Goal: Complete application form

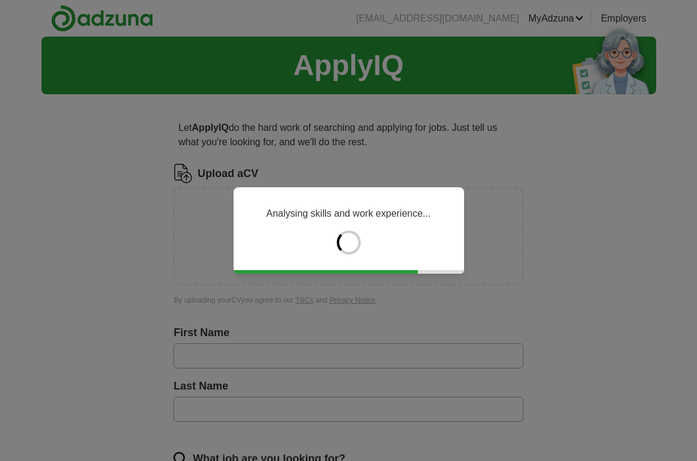
type input "******"
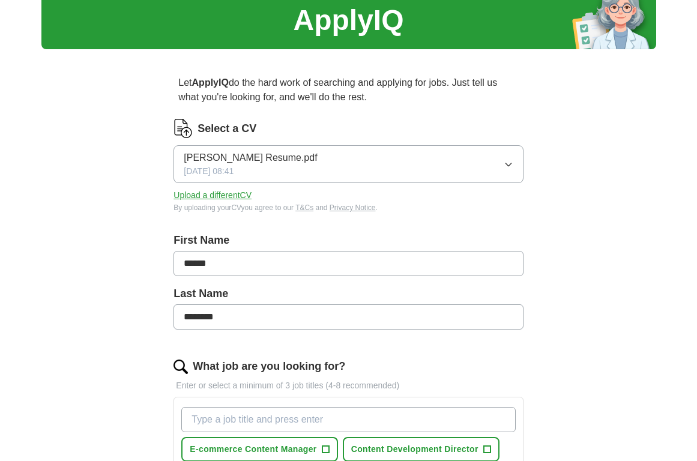
scroll to position [49, 0]
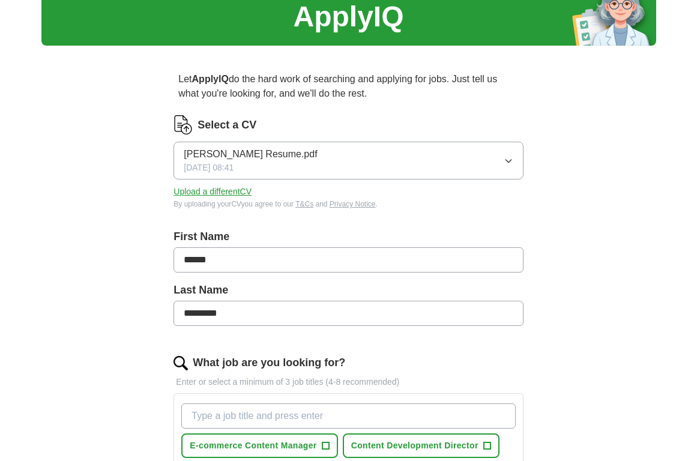
type input "********"
click at [114, 343] on div "ApplyIQ Let ApplyIQ do the hard work of searching and applying for jobs. Just t…" at bounding box center [348, 425] width 614 height 874
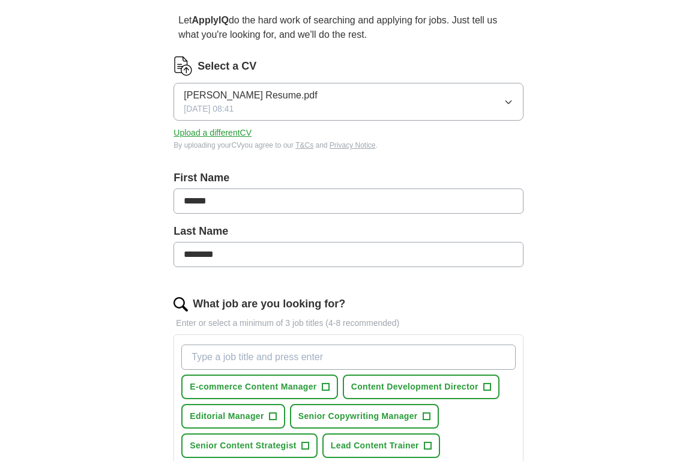
scroll to position [213, 0]
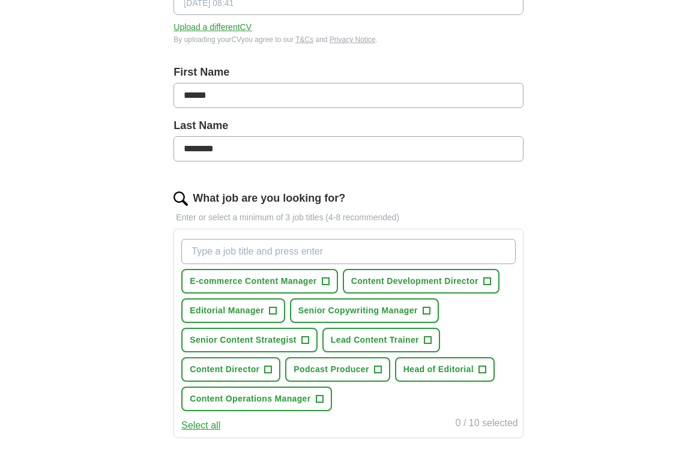
click at [270, 313] on span "+" at bounding box center [272, 311] width 7 height 10
click at [389, 314] on span "Senior Copywriting Manager" at bounding box center [357, 310] width 119 height 13
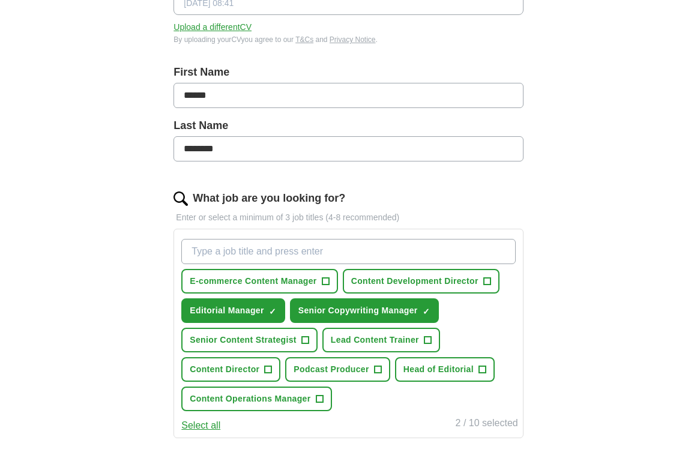
click at [305, 340] on span "+" at bounding box center [304, 340] width 7 height 10
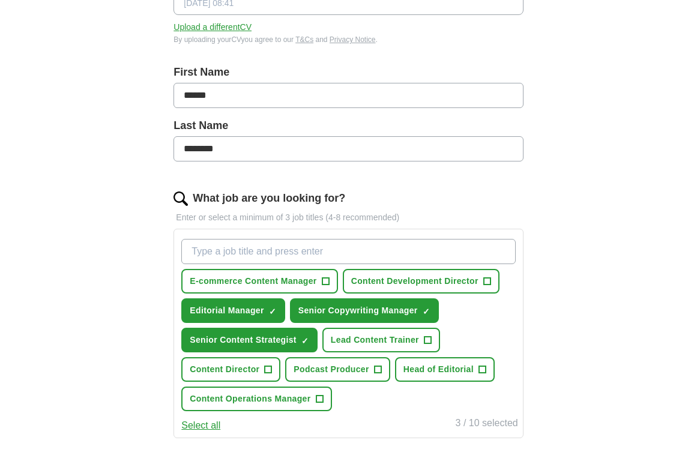
click at [391, 341] on span "Lead Content Trainer" at bounding box center [375, 340] width 88 height 13
click at [266, 367] on span "+" at bounding box center [268, 370] width 7 height 10
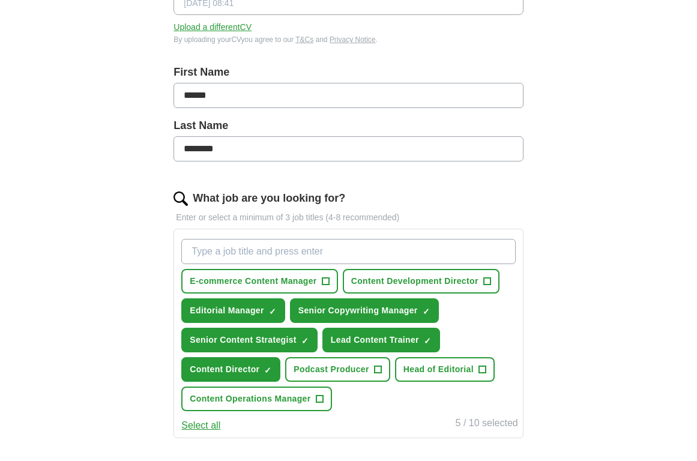
click at [358, 374] on span "Podcast Producer" at bounding box center [330, 369] width 75 height 13
click at [452, 365] on span "Head of Editorial" at bounding box center [438, 369] width 70 height 13
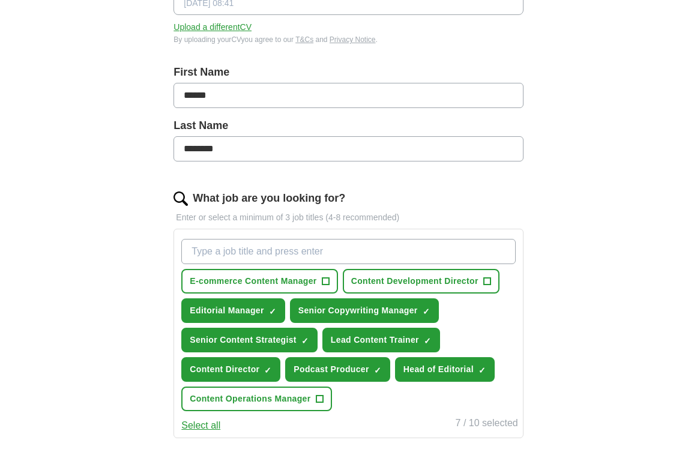
click at [316, 399] on button "Content Operations Manager +" at bounding box center [256, 398] width 150 height 25
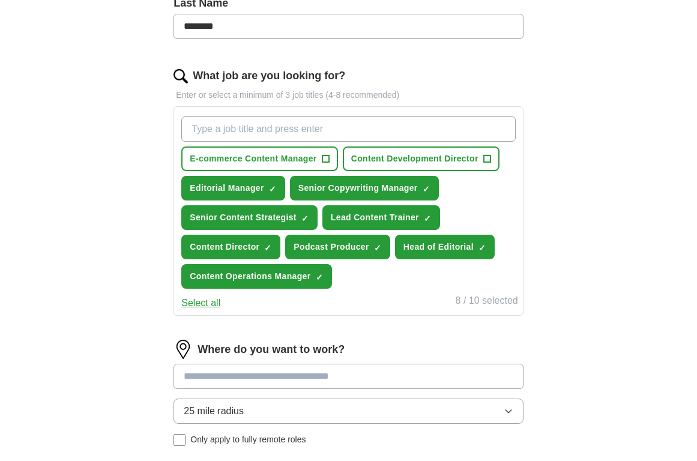
scroll to position [345, 0]
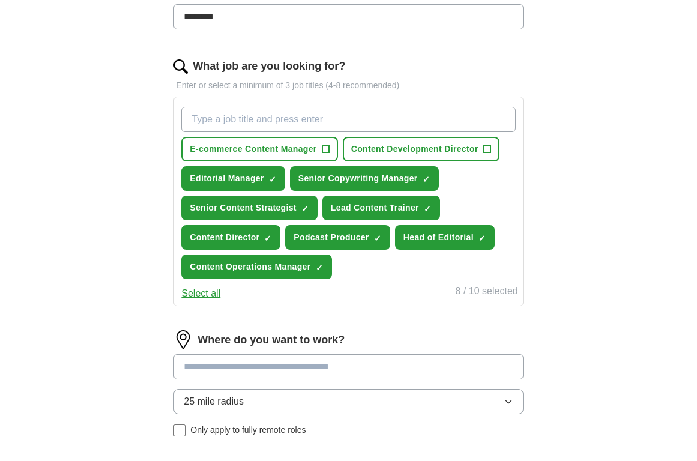
click at [307, 373] on input at bounding box center [347, 366] width 349 height 25
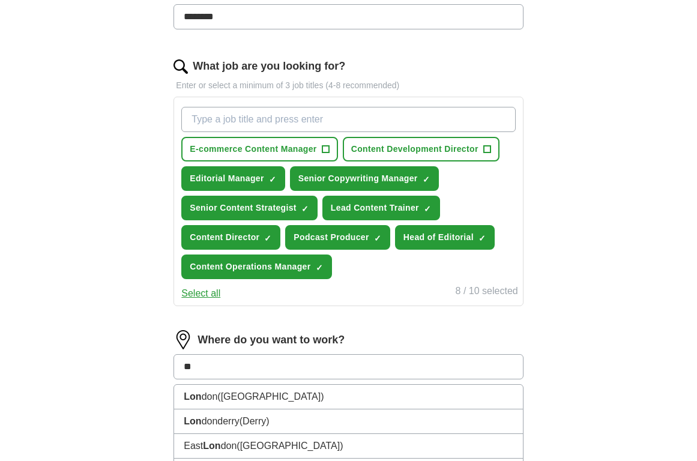
type input "*"
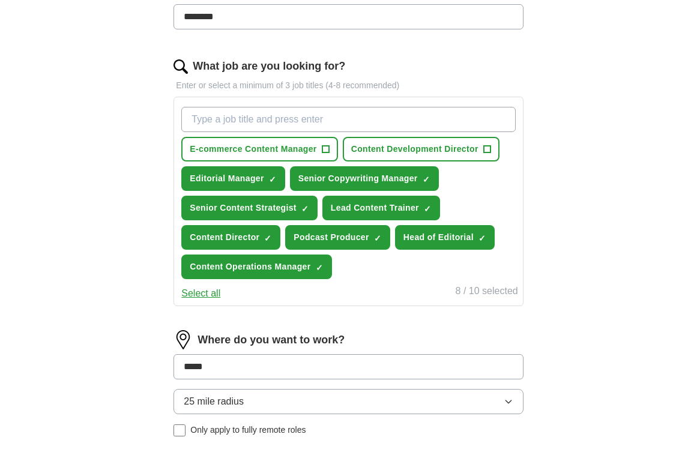
type input "******"
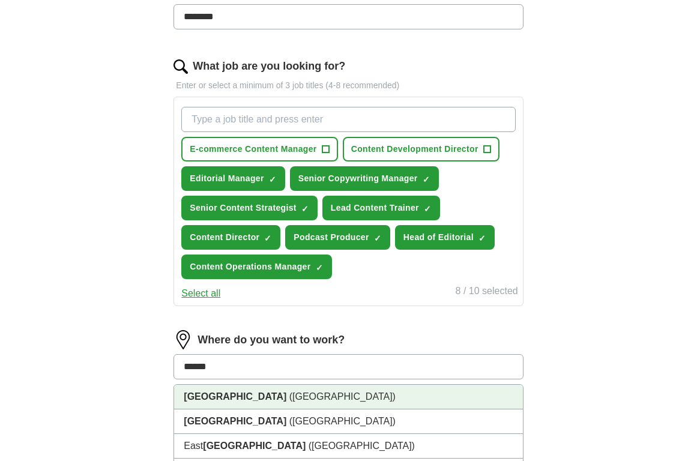
click at [280, 392] on li "[GEOGRAPHIC_DATA] ([GEOGRAPHIC_DATA])" at bounding box center [348, 397] width 348 height 25
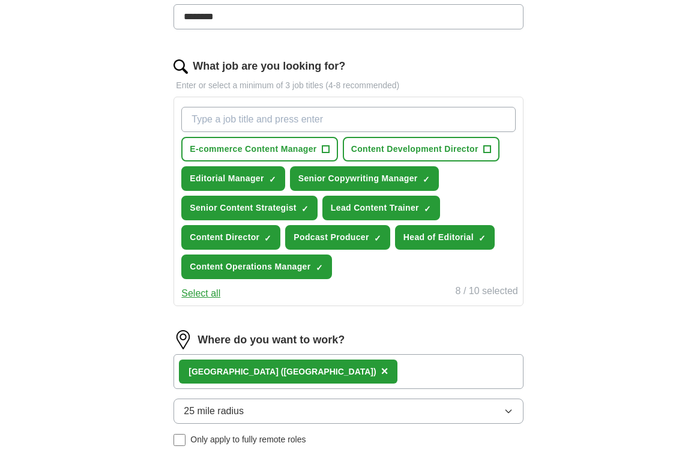
click at [288, 374] on div "[GEOGRAPHIC_DATA] ([GEOGRAPHIC_DATA]) ×" at bounding box center [347, 371] width 349 height 35
click at [282, 374] on div "[GEOGRAPHIC_DATA] ([GEOGRAPHIC_DATA]) ×" at bounding box center [347, 371] width 349 height 35
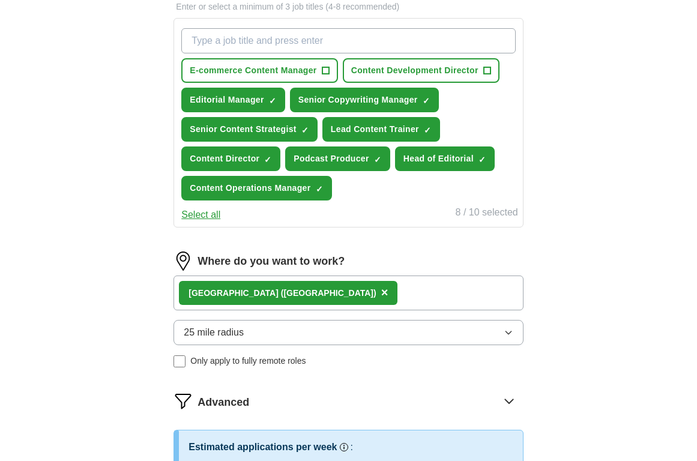
scroll to position [425, 0]
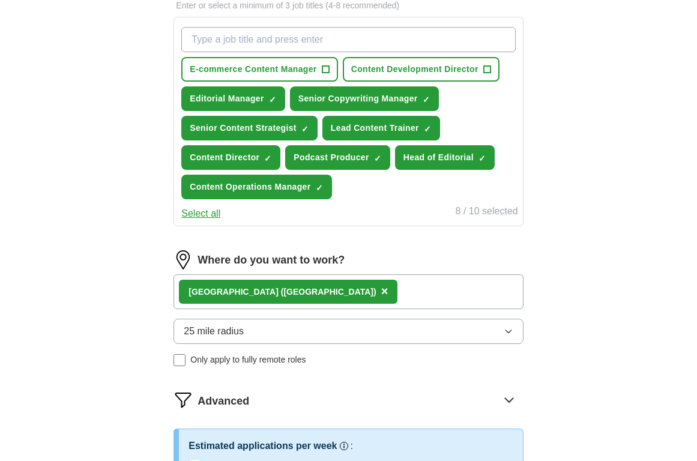
click at [265, 293] on div "[GEOGRAPHIC_DATA] ([GEOGRAPHIC_DATA]) ×" at bounding box center [347, 291] width 349 height 35
click at [381, 295] on span "×" at bounding box center [384, 290] width 7 height 13
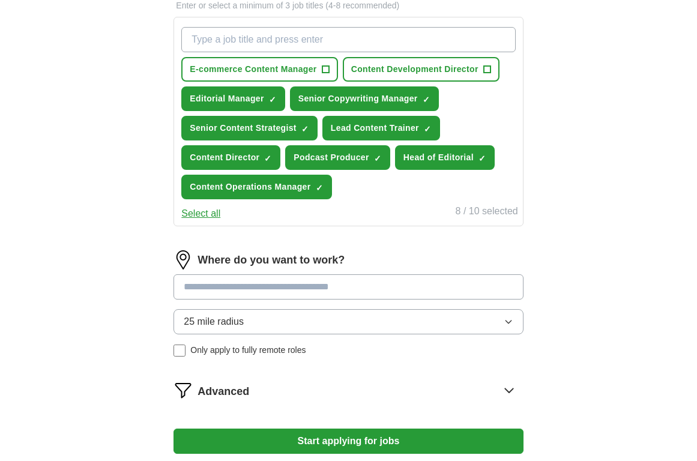
click at [247, 295] on input at bounding box center [347, 286] width 349 height 25
type input "*********"
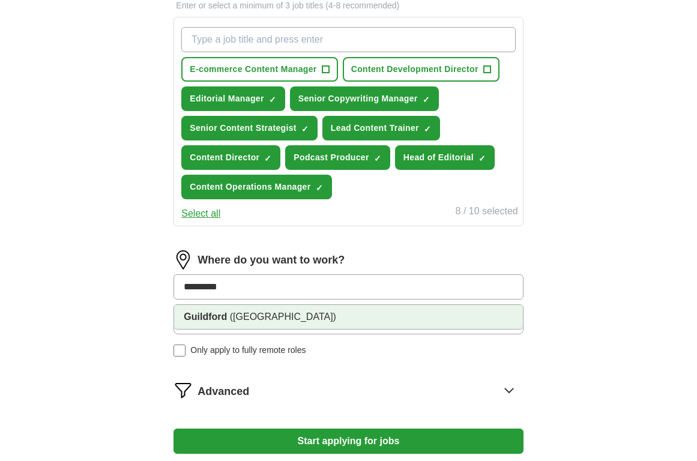
click at [247, 319] on span "([GEOGRAPHIC_DATA])" at bounding box center [283, 316] width 106 height 10
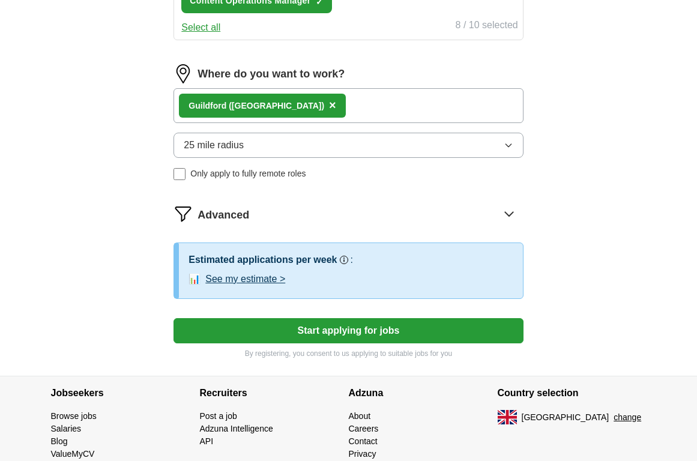
scroll to position [614, 0]
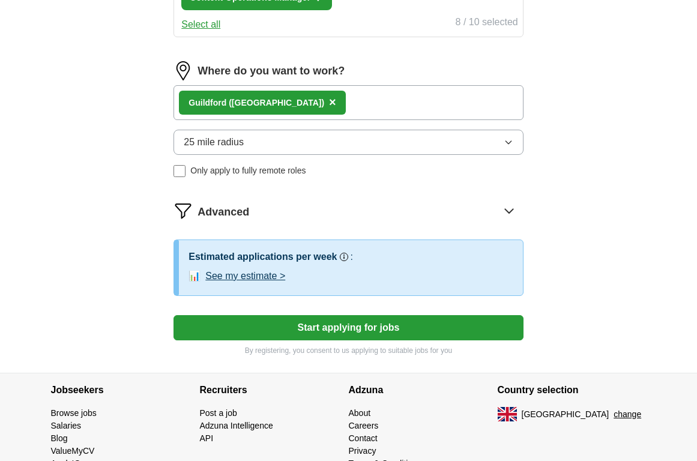
click at [341, 328] on button "Start applying for jobs" at bounding box center [347, 327] width 349 height 25
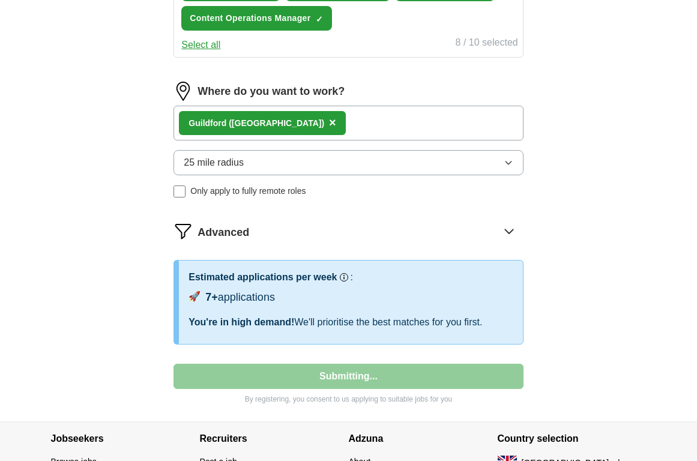
select select "**"
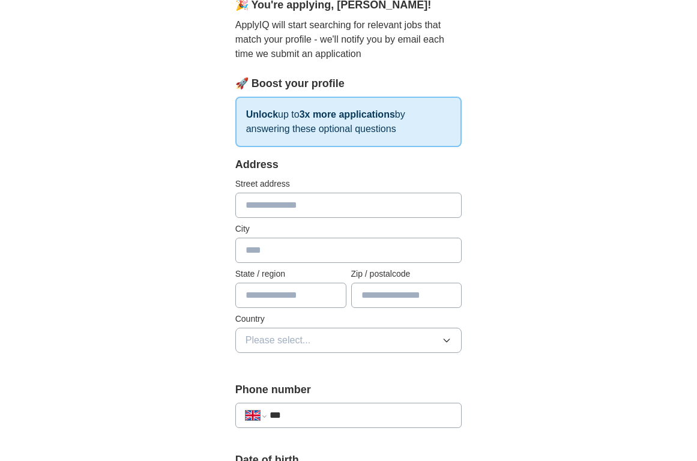
scroll to position [0, 0]
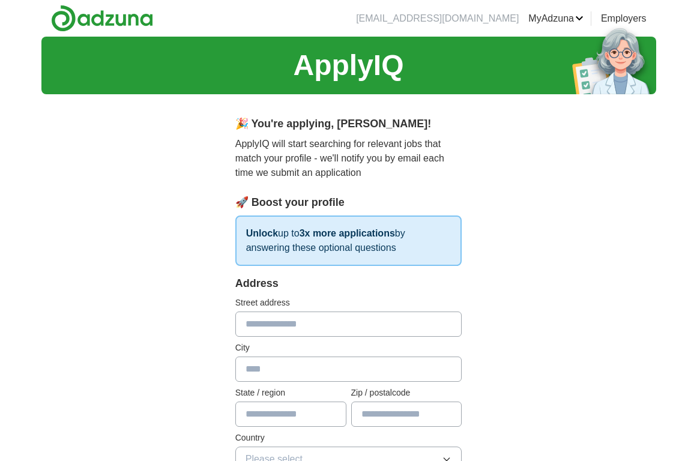
click at [448, 326] on input "text" at bounding box center [348, 323] width 227 height 25
type input "**********"
type input "*********"
type input "********"
type input "**********"
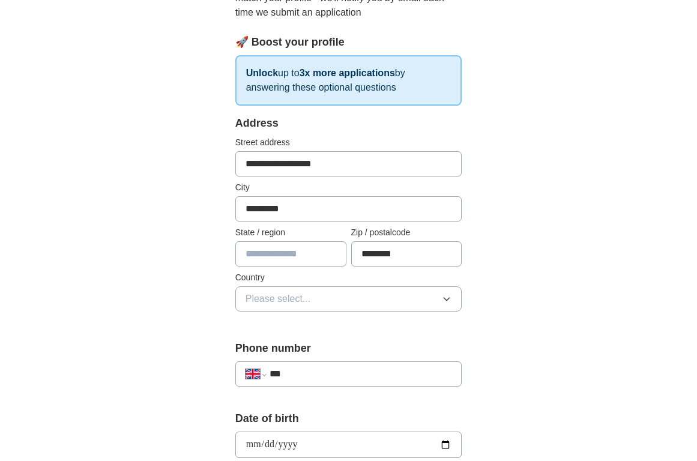
scroll to position [283, 0]
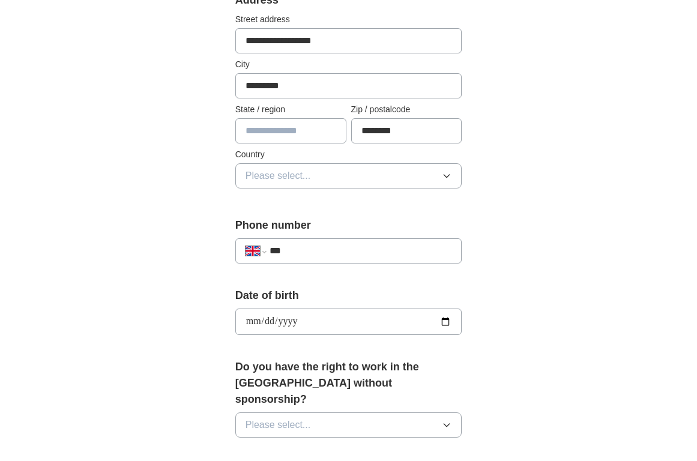
click at [308, 167] on button "Please select..." at bounding box center [348, 175] width 227 height 25
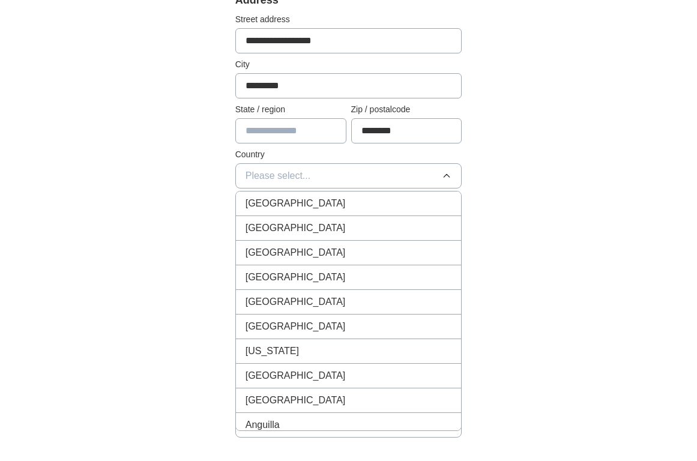
click at [306, 200] on span "[GEOGRAPHIC_DATA]" at bounding box center [295, 203] width 100 height 14
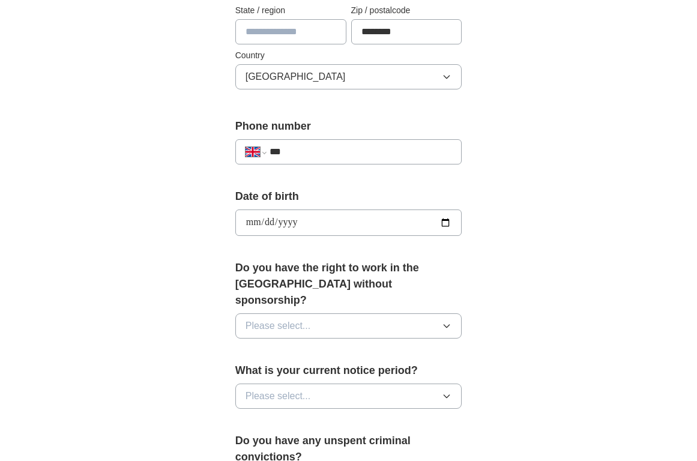
scroll to position [389, 0]
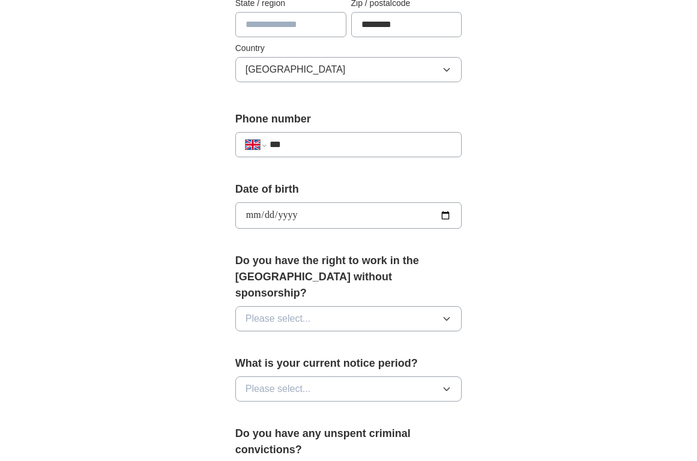
click at [319, 155] on div "**********" at bounding box center [348, 144] width 227 height 25
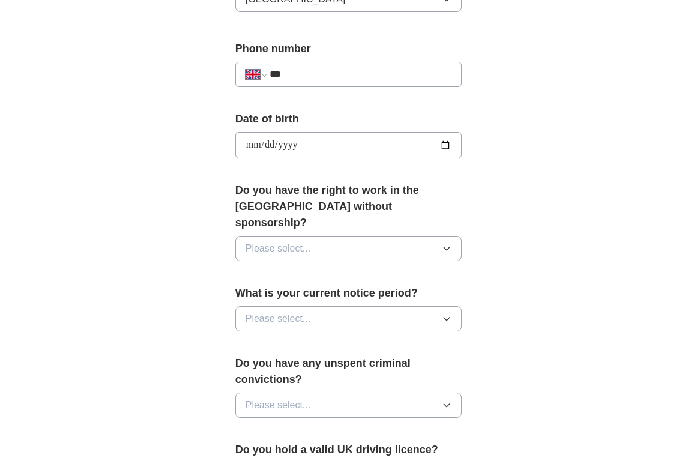
scroll to position [469, 0]
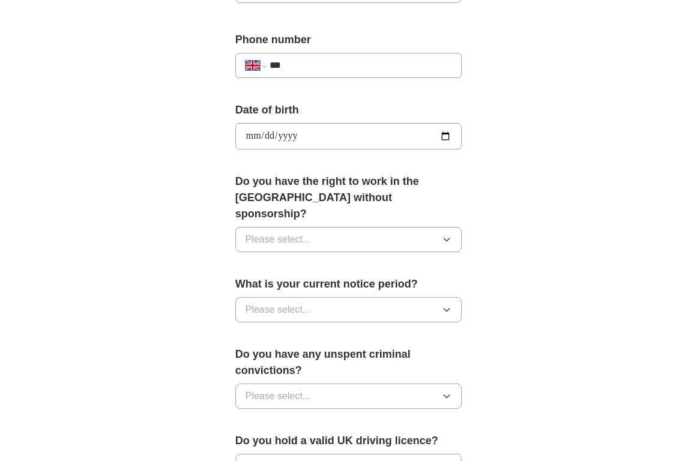
click at [443, 235] on icon "button" at bounding box center [447, 240] width 10 height 10
click at [418, 260] on div "Yes" at bounding box center [348, 267] width 206 height 14
click at [412, 301] on button "Please select..." at bounding box center [348, 309] width 227 height 25
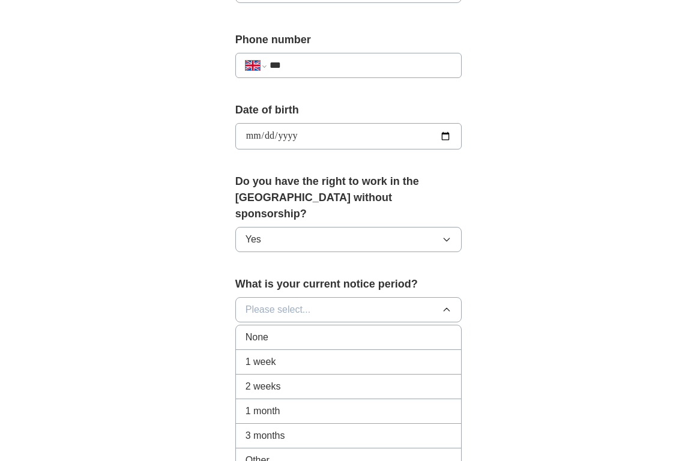
click at [402, 331] on li "None" at bounding box center [349, 337] width 226 height 25
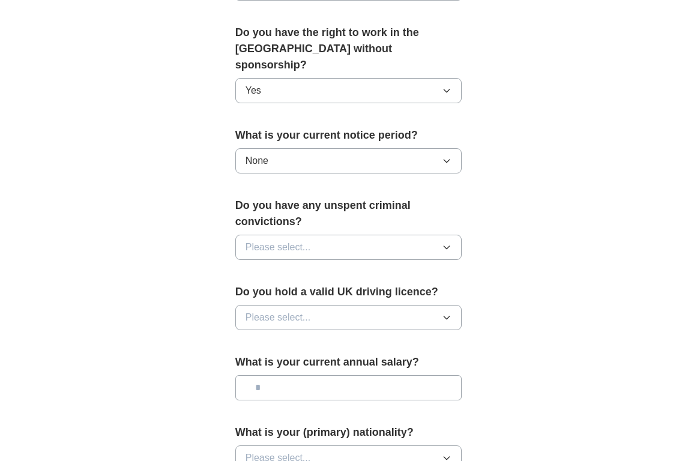
scroll to position [620, 0]
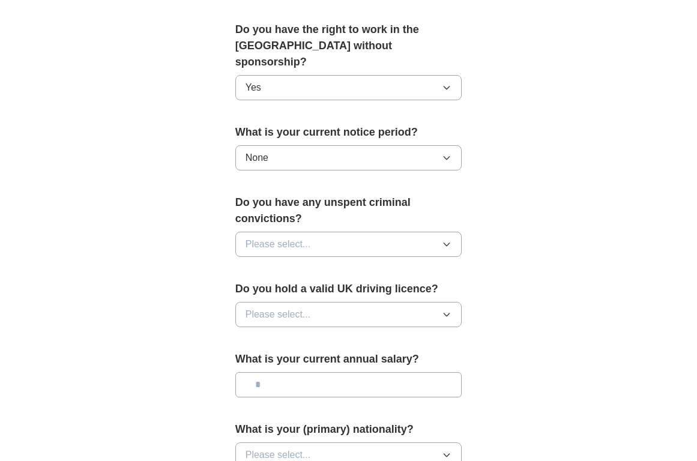
click at [434, 232] on button "Please select..." at bounding box center [348, 244] width 227 height 25
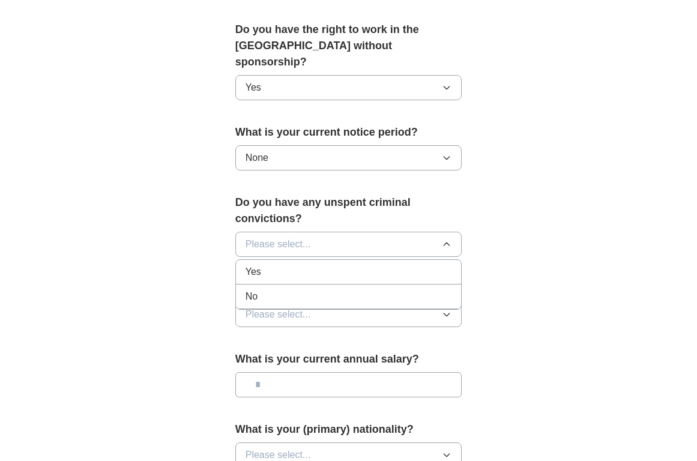
click at [398, 289] on div "No" at bounding box center [348, 296] width 206 height 14
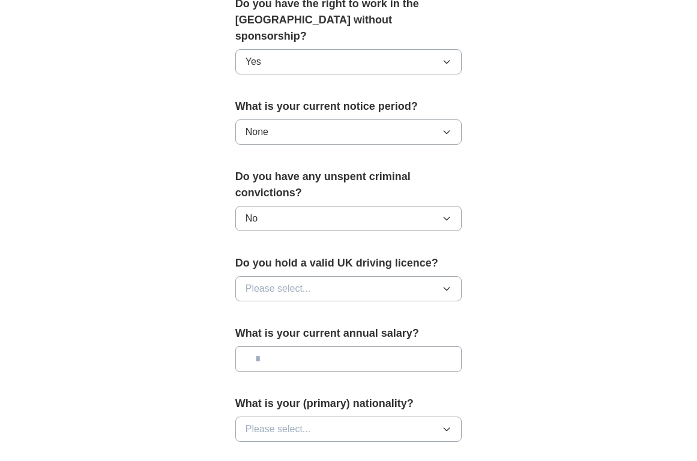
scroll to position [668, 0]
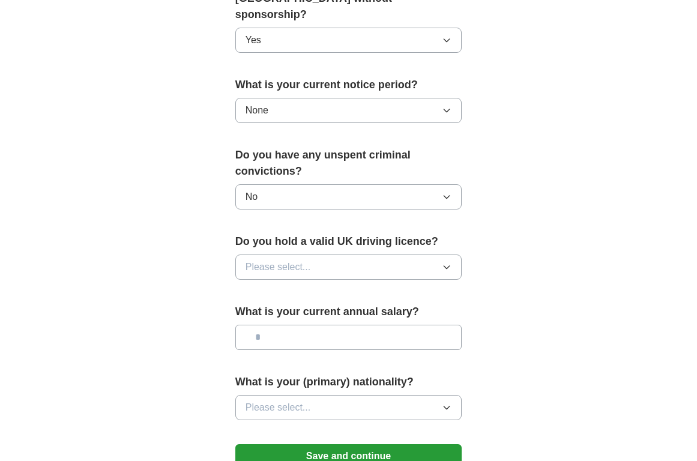
click at [416, 238] on div "Do you hold a valid UK driving licence? Please select..." at bounding box center [348, 261] width 227 height 56
click at [412, 254] on button "Please select..." at bounding box center [348, 266] width 227 height 25
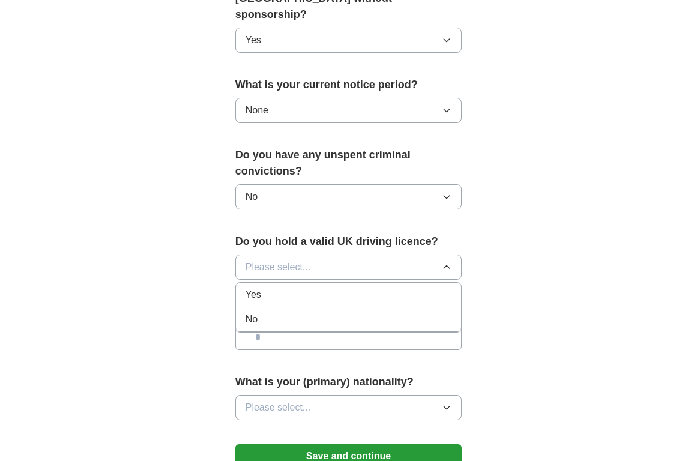
click at [391, 287] on div "Yes" at bounding box center [348, 294] width 206 height 14
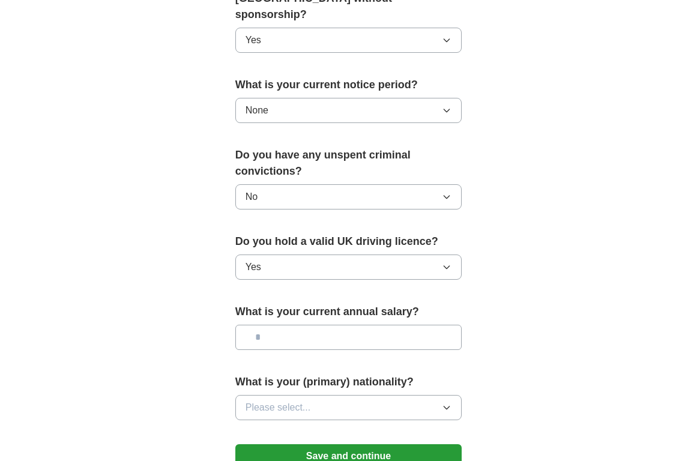
click at [344, 326] on input "text" at bounding box center [348, 337] width 227 height 25
type input "*******"
click at [423, 395] on button "Please select..." at bounding box center [348, 407] width 227 height 25
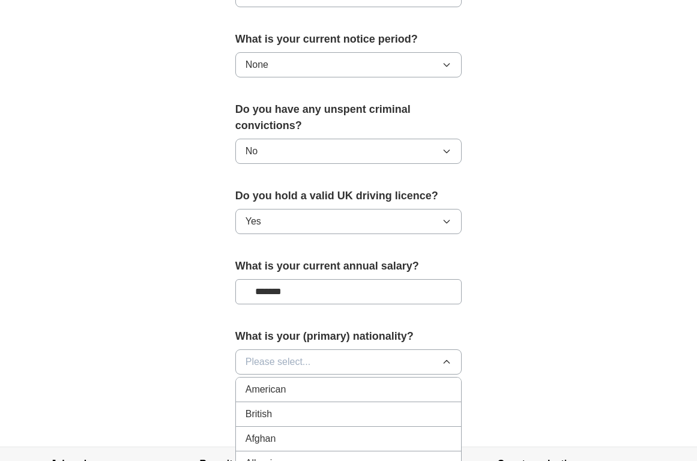
click at [421, 407] on div "British" at bounding box center [348, 414] width 206 height 14
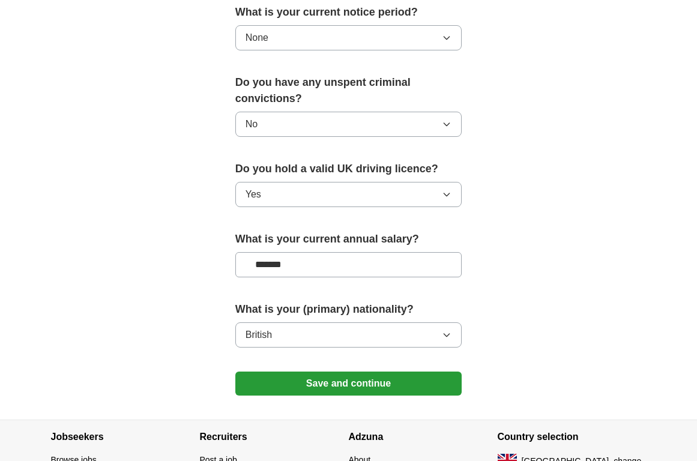
scroll to position [773, 0]
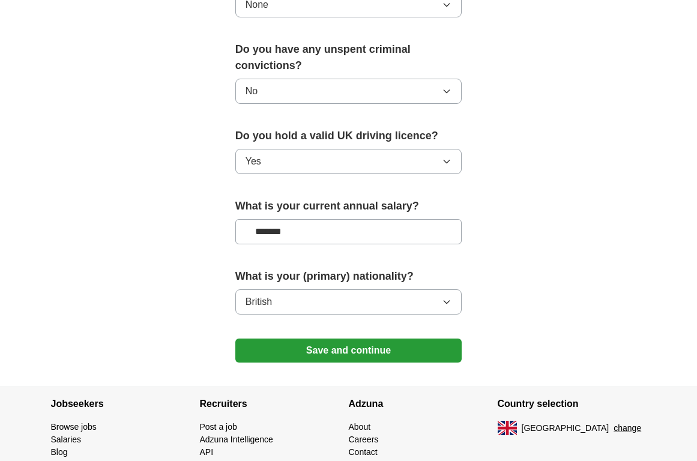
click at [394, 346] on button "Save and continue" at bounding box center [348, 350] width 227 height 24
